Goal: Information Seeking & Learning: Learn about a topic

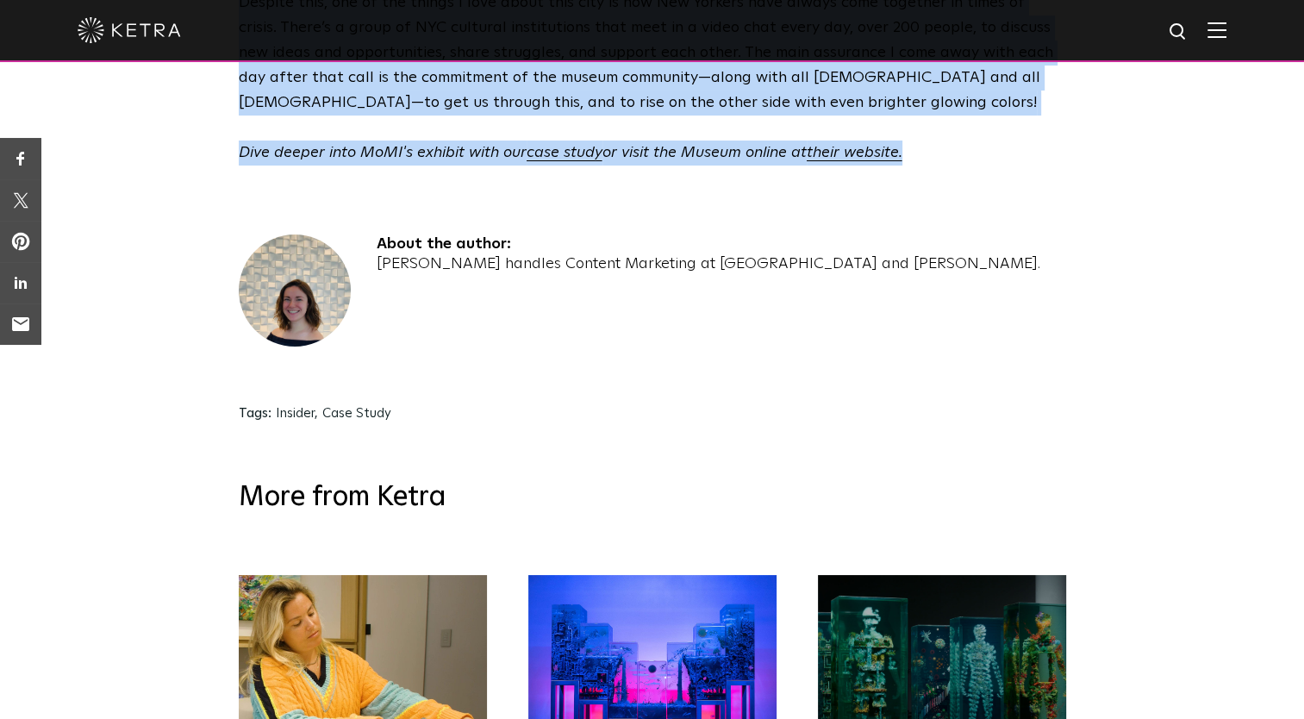
scroll to position [4195, 0]
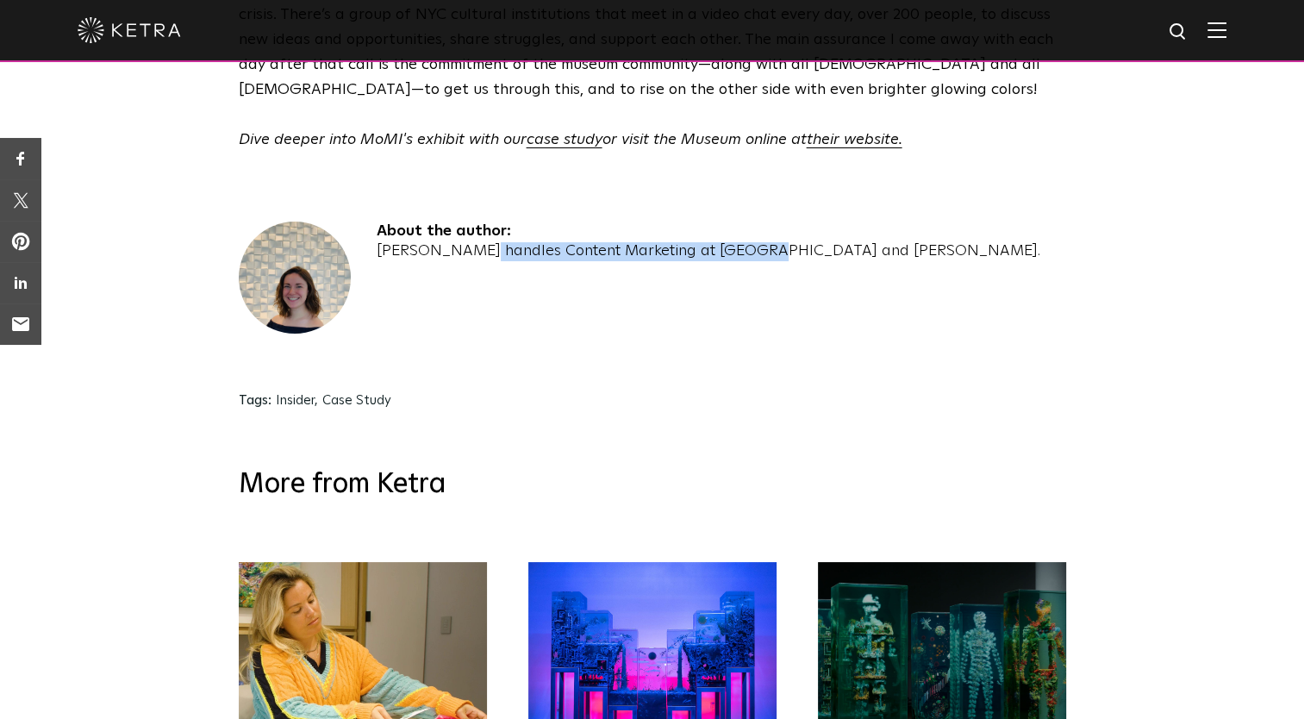
drag, startPoint x: 377, startPoint y: 149, endPoint x: 665, endPoint y: 161, distance: 288.1
click at [665, 242] on div "[PERSON_NAME] handles Content Marketing at [GEOGRAPHIC_DATA] and [PERSON_NAME]." at bounding box center [709, 251] width 664 height 19
copy div "[PERSON_NAME] handles Content Marketing"
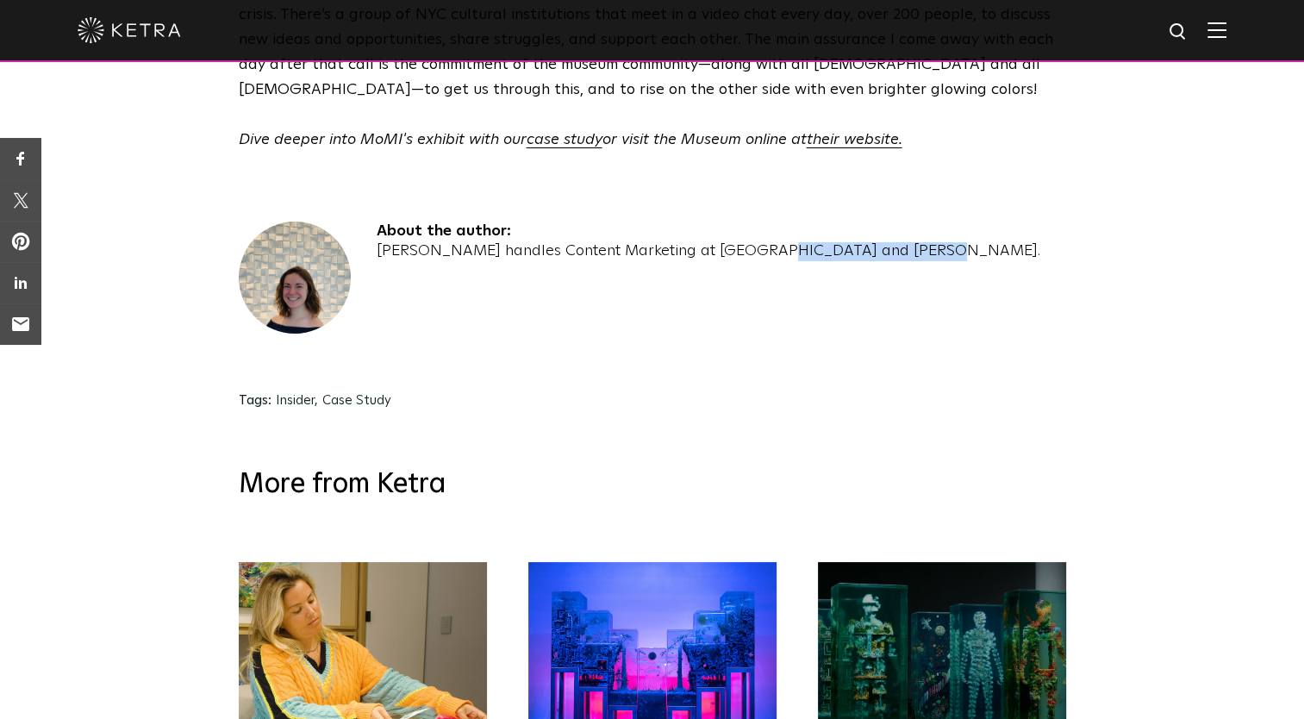
drag, startPoint x: 672, startPoint y: 156, endPoint x: 826, endPoint y: 158, distance: 153.4
click at [826, 221] on div "About the author: [PERSON_NAME] handles Content Marketing at [GEOGRAPHIC_DATA] …" at bounding box center [652, 295] width 827 height 149
copy div "at [GEOGRAPHIC_DATA] and [PERSON_NAME]."
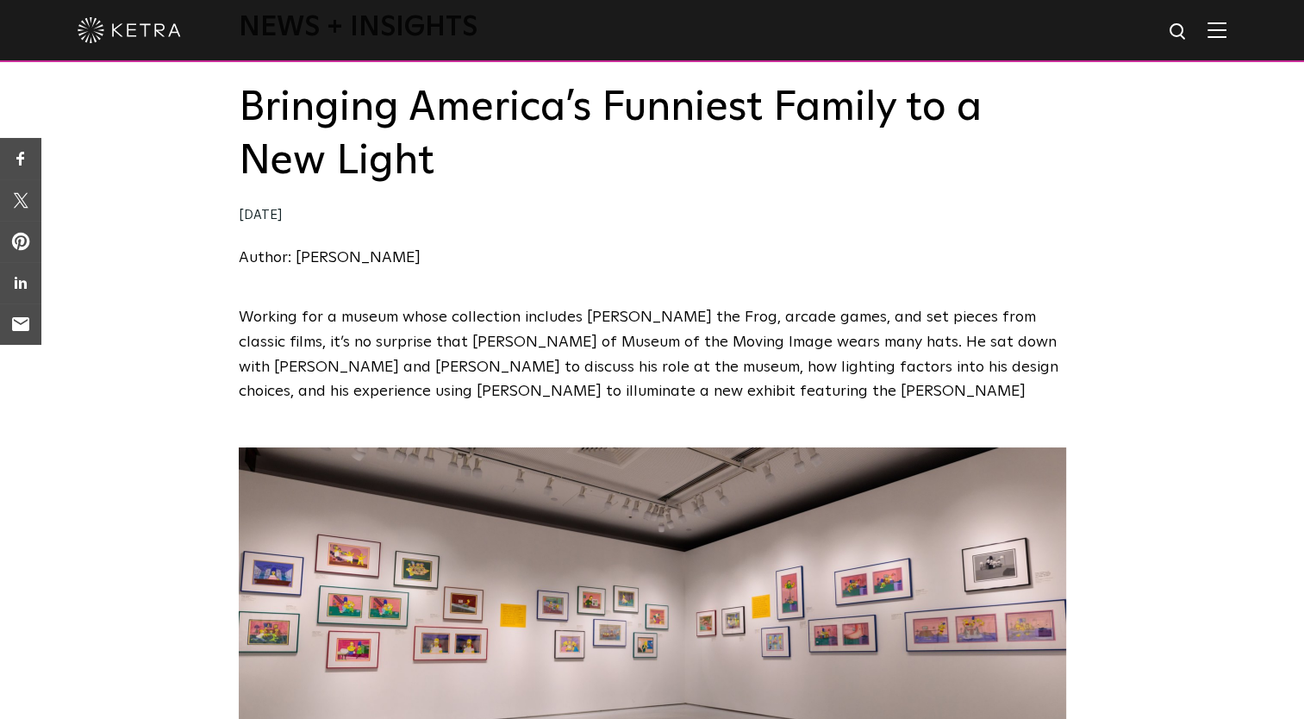
scroll to position [0, 0]
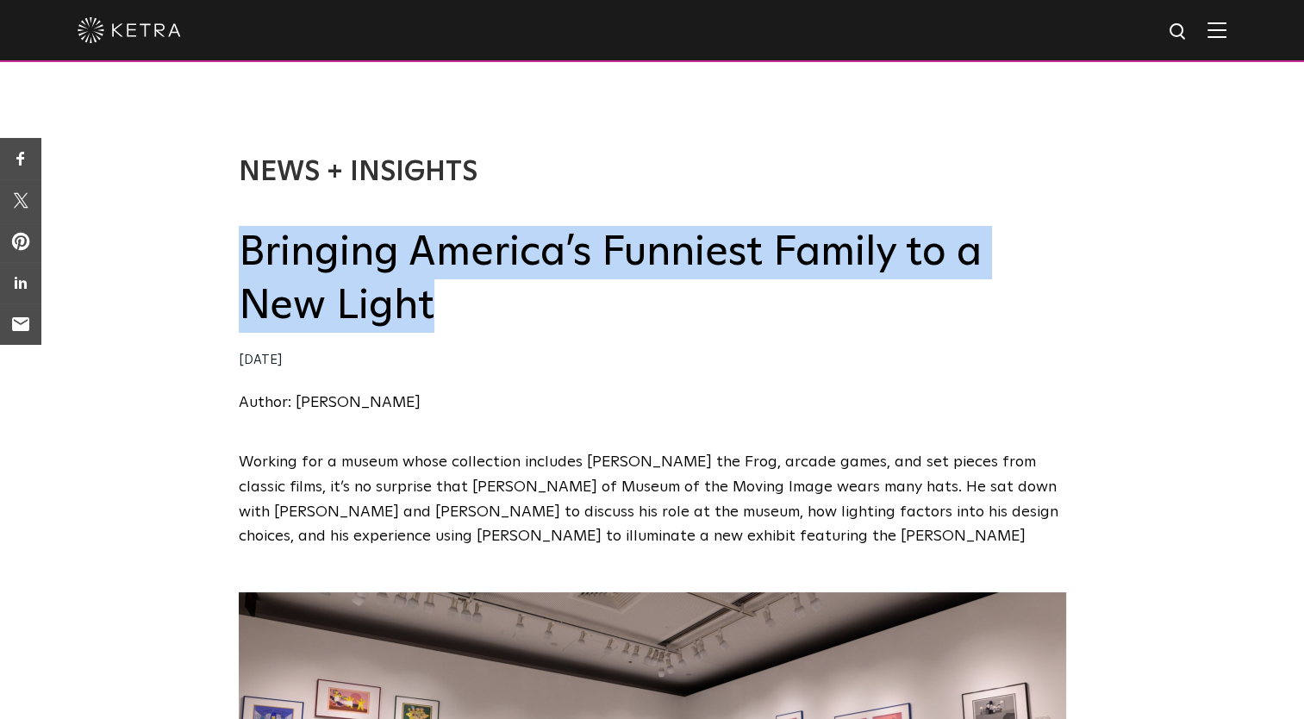
drag, startPoint x: 239, startPoint y: 258, endPoint x: 434, endPoint y: 321, distance: 205.5
click at [434, 321] on h2 "Bringing America’s Funniest Family to a New Light" at bounding box center [652, 280] width 827 height 108
copy h2 "Bringing America’s Funniest Family to a New Light"
drag, startPoint x: 240, startPoint y: 243, endPoint x: 452, endPoint y: 329, distance: 229.6
click at [452, 329] on h2 "Bringing America’s Funniest Family to a New Light" at bounding box center [652, 280] width 827 height 108
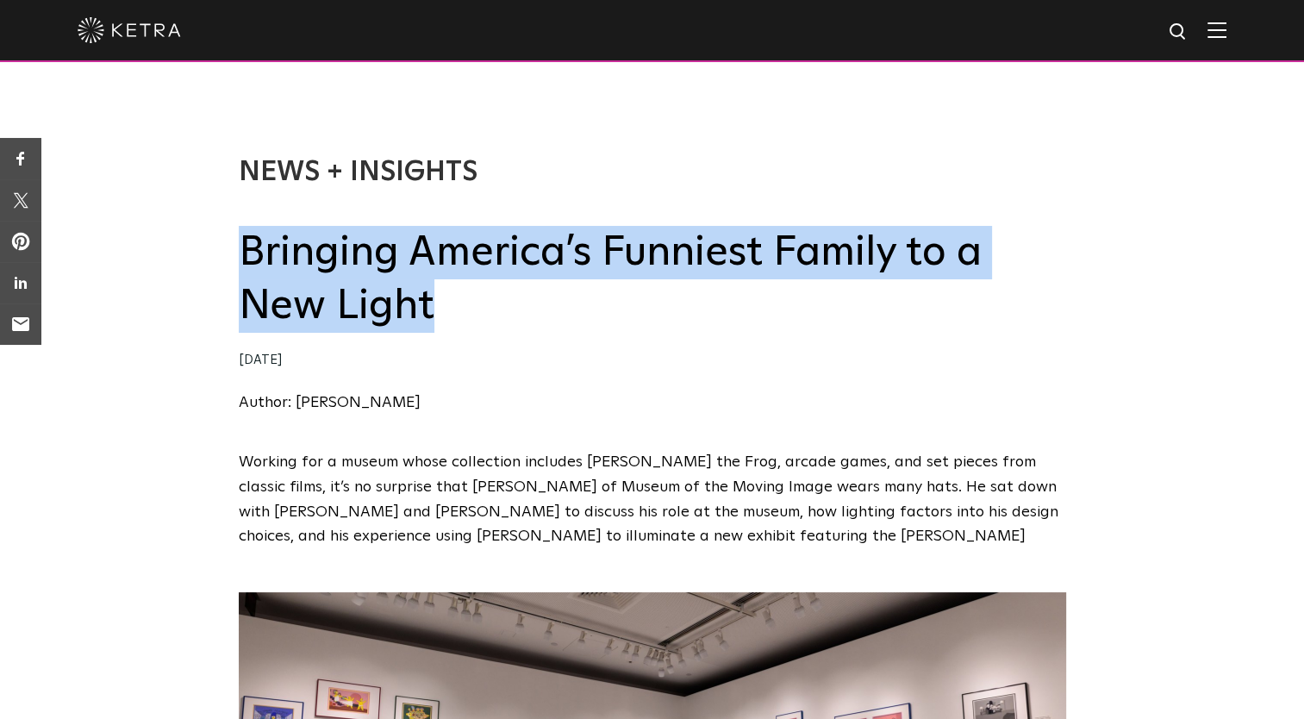
copy h2 "Bringing America’s Funniest Family to a New Light"
